Goal: Task Accomplishment & Management: Manage account settings

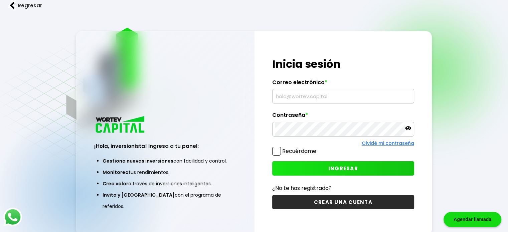
click at [289, 98] on input "text" at bounding box center [343, 96] width 136 height 14
type input "[EMAIL_ADDRESS][DOMAIN_NAME]"
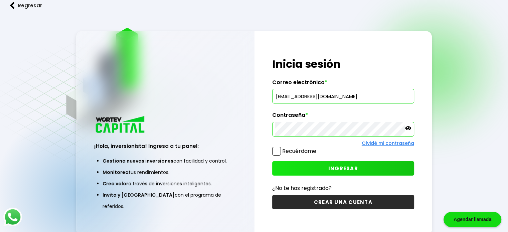
click at [304, 167] on button "INGRESAR" at bounding box center [343, 168] width 142 height 14
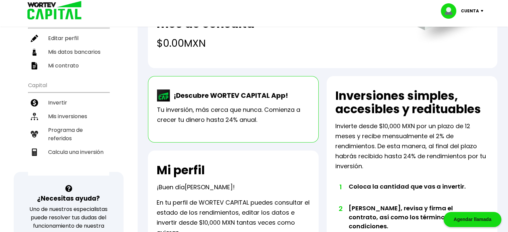
scroll to position [100, 0]
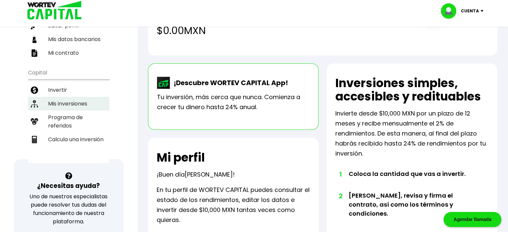
click at [82, 99] on li "Mis inversiones" at bounding box center [68, 104] width 81 height 14
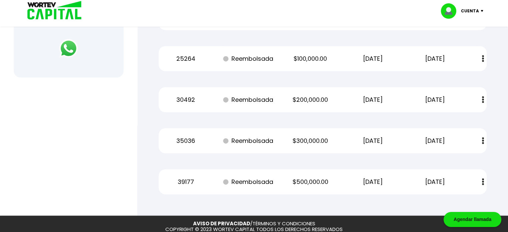
scroll to position [167, 0]
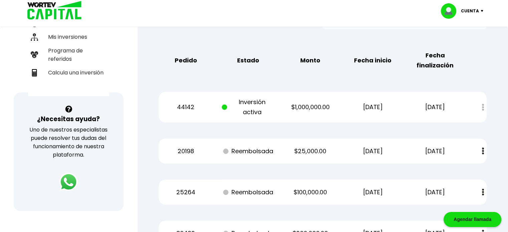
click at [479, 9] on div "Cuenta" at bounding box center [464, 10] width 47 height 15
click at [470, 45] on li "Cerrar sesión" at bounding box center [462, 45] width 53 height 14
